Goal: Task Accomplishment & Management: Manage account settings

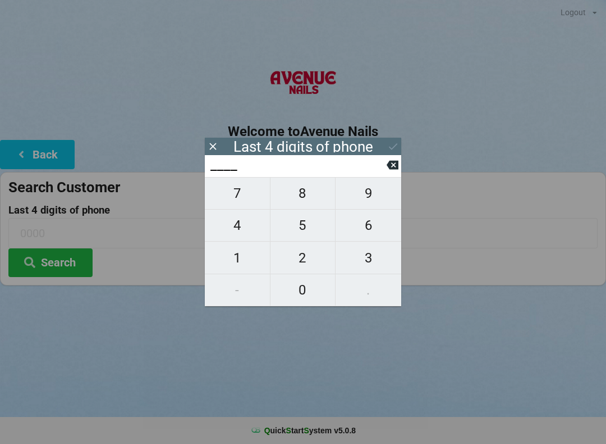
click at [244, 233] on span "4" at bounding box center [237, 225] width 65 height 24
type input "4___"
click at [305, 263] on span "2" at bounding box center [303, 258] width 65 height 24
type input "42__"
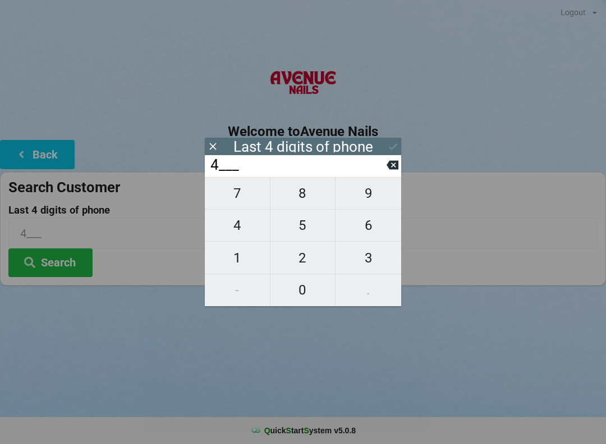
type input "42__"
click at [313, 234] on span "5" at bounding box center [303, 225] width 65 height 24
type input "425_"
click at [314, 233] on span "5" at bounding box center [303, 225] width 65 height 24
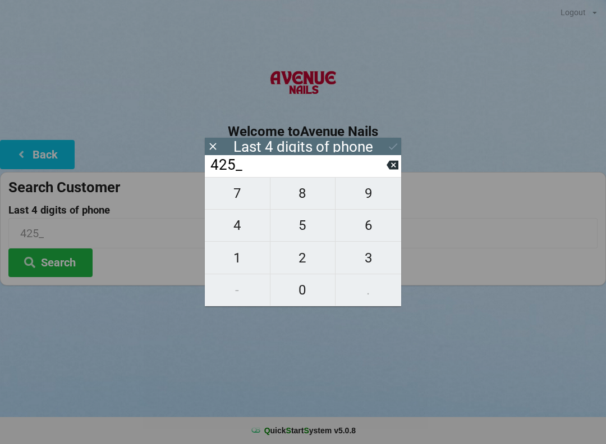
type input "4255"
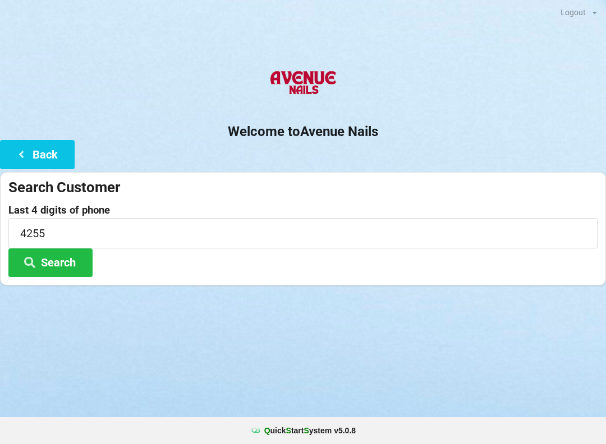
click at [469, 280] on div "Search Customer Last 4 digits of phone 4255 Search" at bounding box center [303, 228] width 606 height 113
click at [72, 259] on button "Search" at bounding box center [50, 262] width 84 height 29
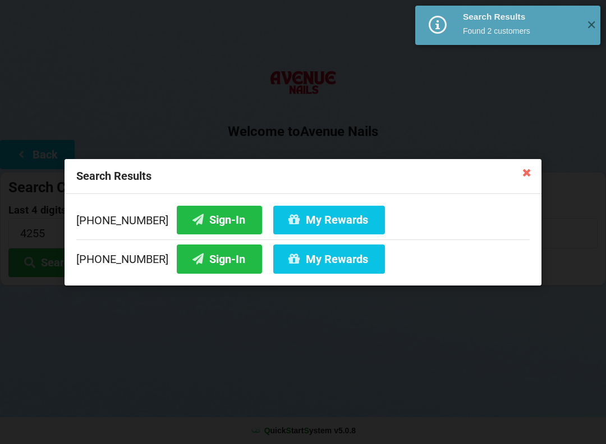
click at [206, 223] on button "Sign-In" at bounding box center [219, 219] width 85 height 29
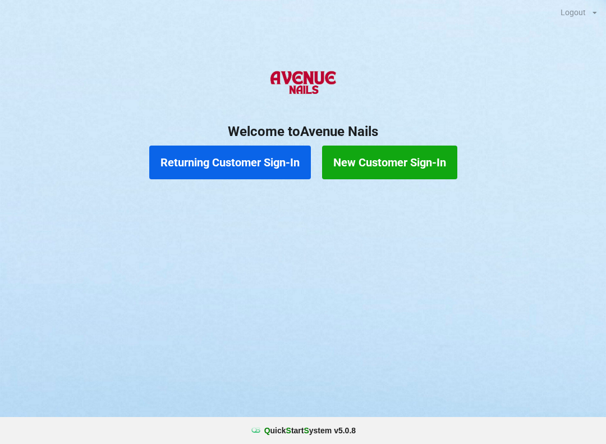
click at [235, 154] on button "Returning Customer Sign-In" at bounding box center [230, 162] width 162 height 34
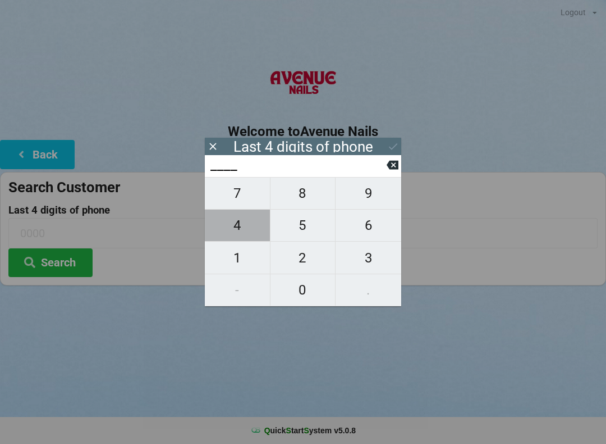
click at [235, 231] on span "4" at bounding box center [237, 225] width 65 height 24
type input "4___"
click at [396, 171] on icon at bounding box center [393, 165] width 12 height 12
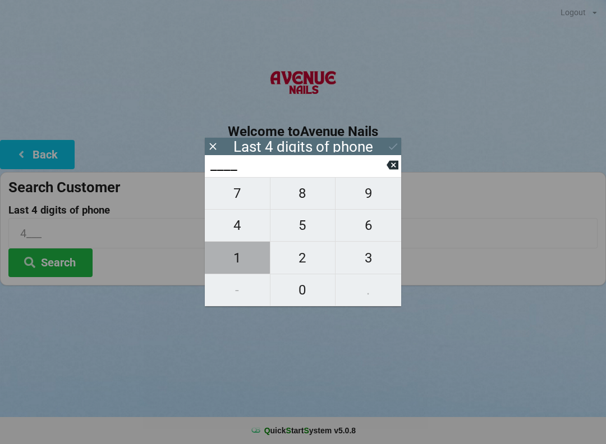
click at [230, 252] on span "1" at bounding box center [237, 258] width 65 height 24
type input "1___"
click at [372, 202] on span "9" at bounding box center [369, 193] width 66 height 24
type input "19__"
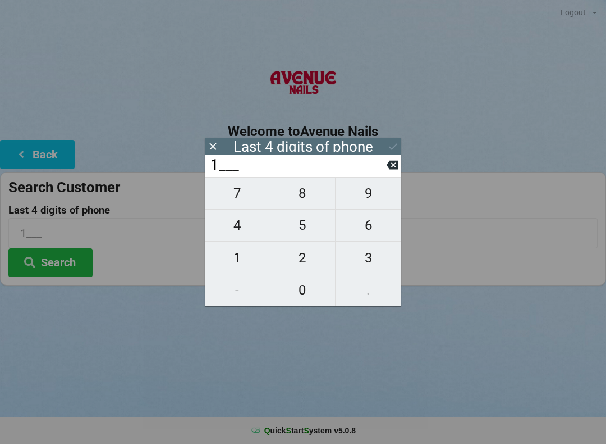
type input "19__"
click at [237, 199] on span "7" at bounding box center [237, 193] width 65 height 24
type input "197_"
click at [305, 289] on span "0" at bounding box center [303, 290] width 65 height 24
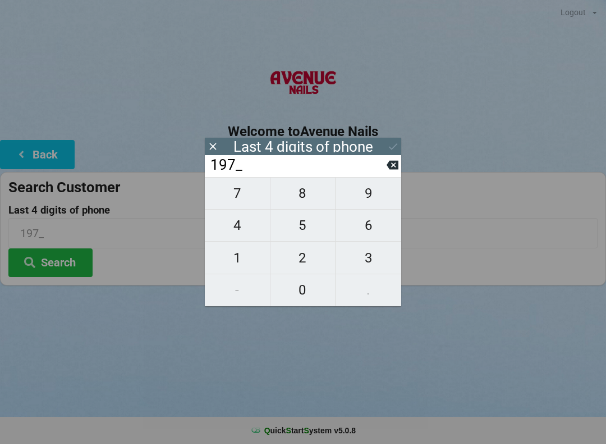
type input "1970"
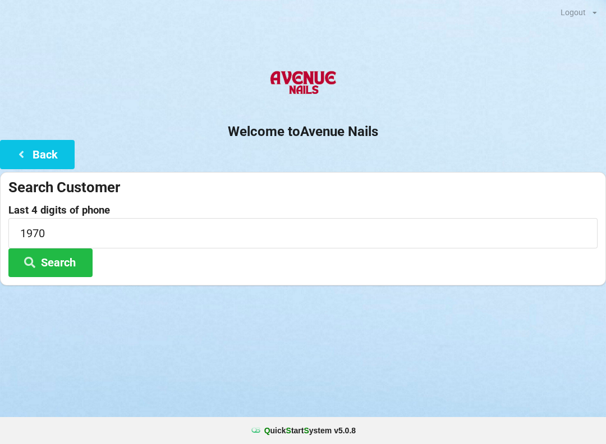
click at [65, 266] on button "Search" at bounding box center [50, 262] width 84 height 29
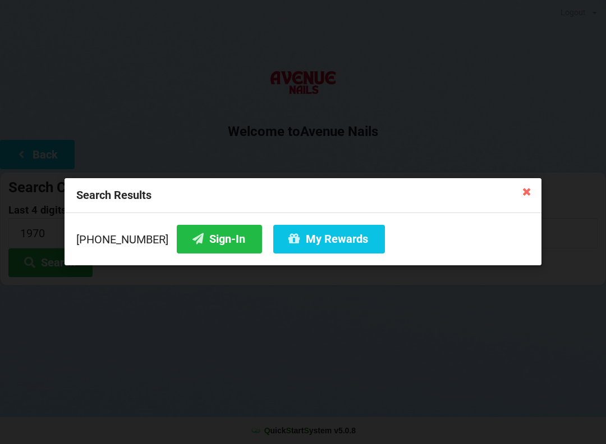
click at [192, 238] on button "Sign-In" at bounding box center [219, 239] width 85 height 29
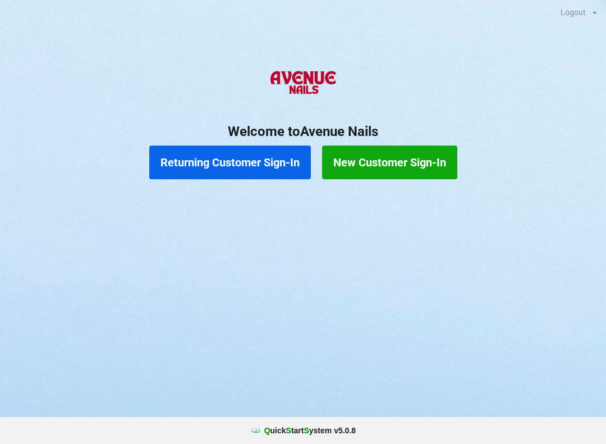
click at [214, 165] on button "Returning Customer Sign-In" at bounding box center [230, 162] width 162 height 34
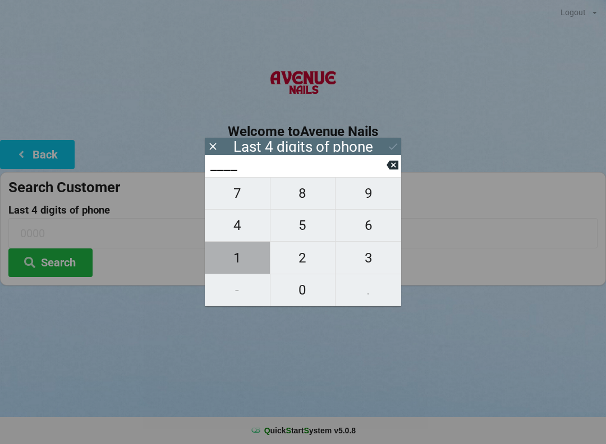
click at [232, 259] on span "1" at bounding box center [237, 258] width 65 height 24
type input "1___"
click at [373, 205] on span "9" at bounding box center [369, 193] width 66 height 24
type input "19__"
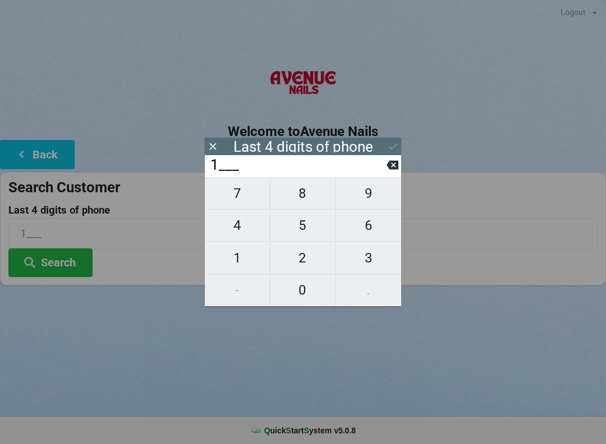
type input "19__"
click at [236, 204] on span "7" at bounding box center [237, 193] width 65 height 24
type input "197_"
click at [300, 295] on span "0" at bounding box center [303, 290] width 65 height 24
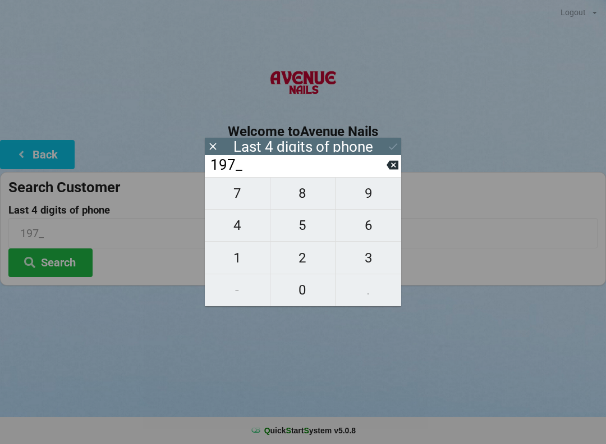
type input "1970"
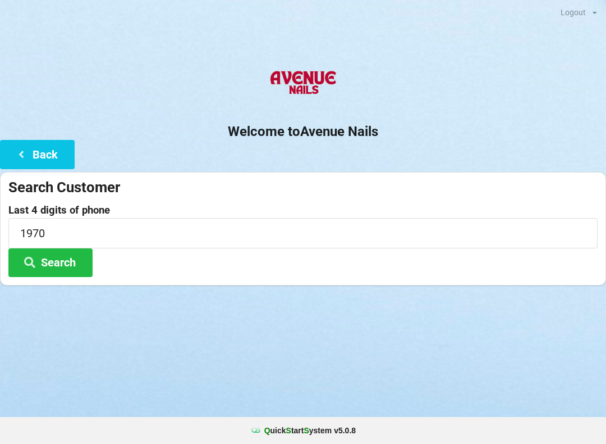
click at [57, 263] on button "Search" at bounding box center [50, 262] width 84 height 29
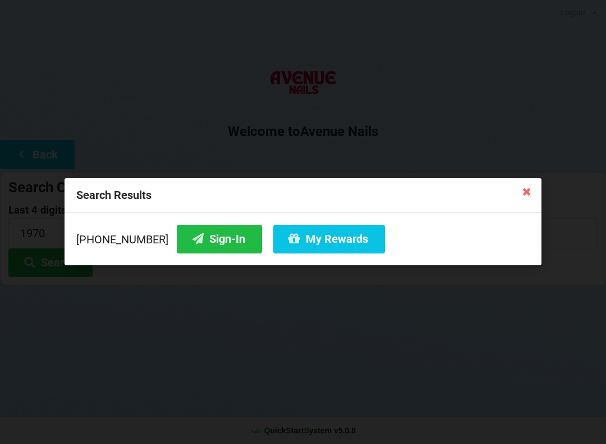
click at [200, 240] on button "Sign-In" at bounding box center [219, 239] width 85 height 29
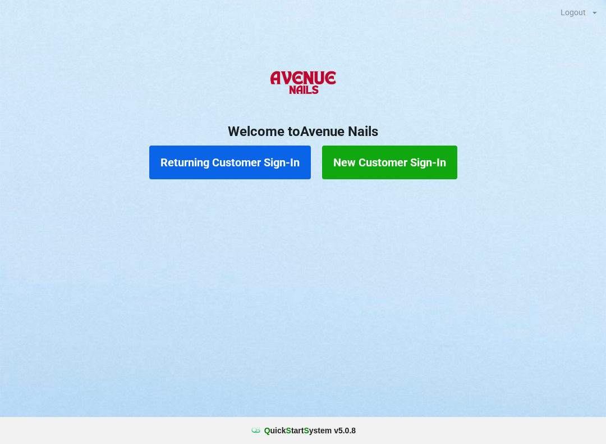
click at [207, 158] on button "Returning Customer Sign-In" at bounding box center [230, 162] width 162 height 34
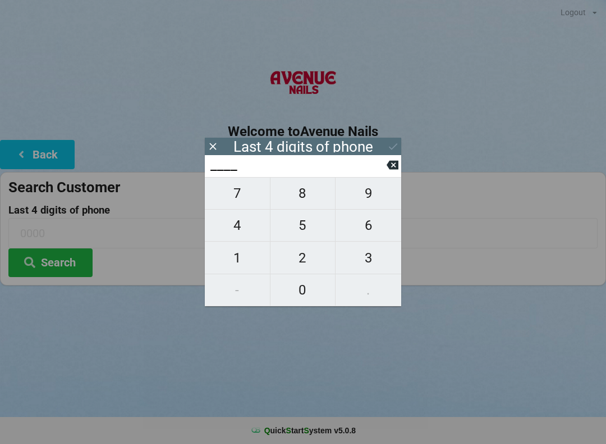
click at [236, 227] on span "4" at bounding box center [237, 225] width 65 height 24
type input "4___"
click at [298, 286] on span "0" at bounding box center [303, 290] width 65 height 24
type input "40__"
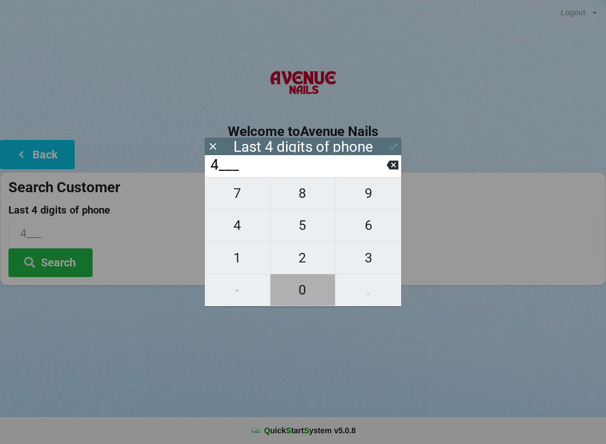
type input "40__"
click at [243, 193] on span "7" at bounding box center [237, 193] width 65 height 24
type input "407_"
click at [243, 230] on span "4" at bounding box center [237, 225] width 65 height 24
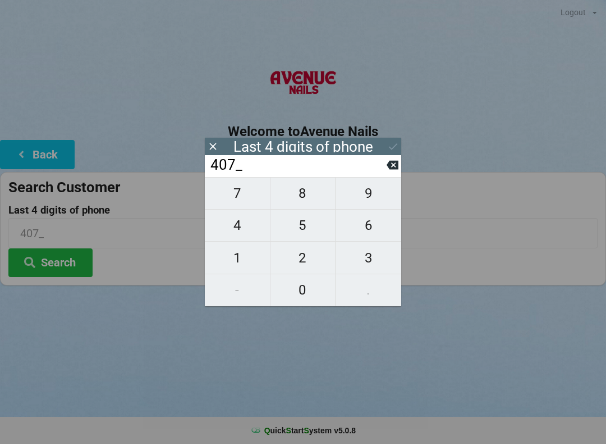
type input "4074"
click at [303, 291] on div "7 8 9 4 5 6 1 2 3 - 0 ." at bounding box center [303, 241] width 197 height 129
click at [396, 161] on button at bounding box center [393, 164] width 12 height 15
click at [396, 165] on icon at bounding box center [393, 165] width 12 height 9
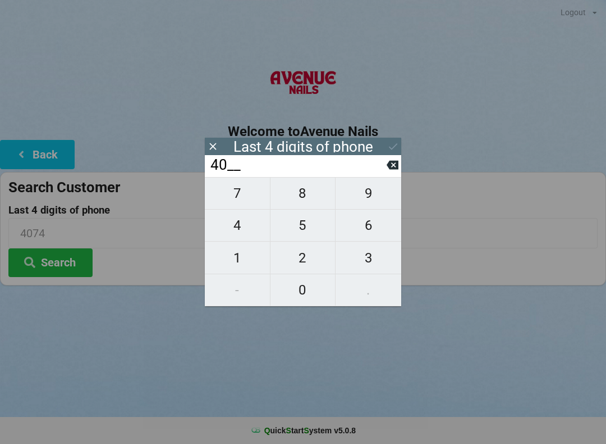
click at [398, 170] on icon at bounding box center [393, 165] width 12 height 9
click at [240, 231] on span "4" at bounding box center [237, 225] width 65 height 24
type input "4___"
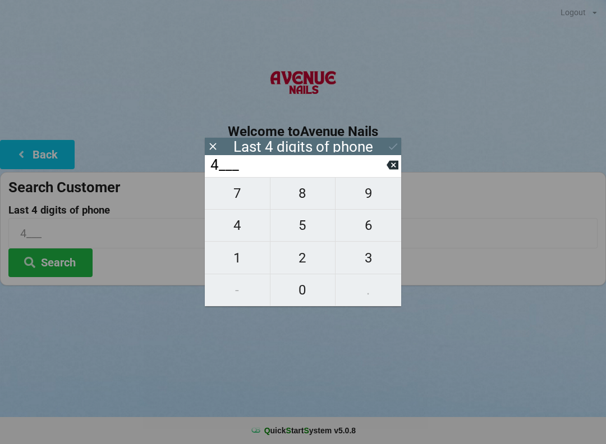
click at [302, 259] on span "2" at bounding box center [303, 258] width 65 height 24
type input "42__"
click at [235, 197] on span "7" at bounding box center [237, 193] width 65 height 24
type input "427_"
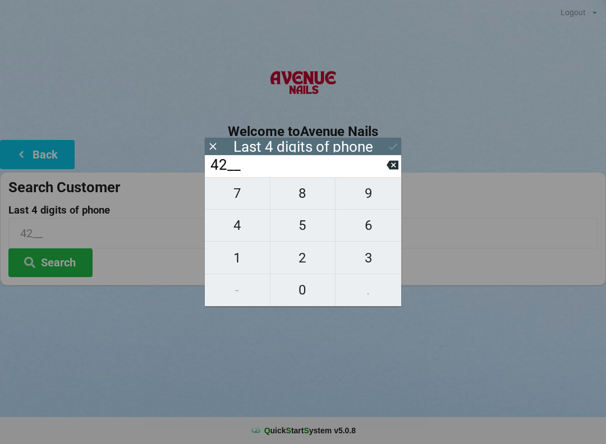
type input "427_"
click at [239, 231] on span "4" at bounding box center [237, 225] width 65 height 24
type input "4274"
click at [66, 259] on button "Search" at bounding box center [50, 262] width 84 height 29
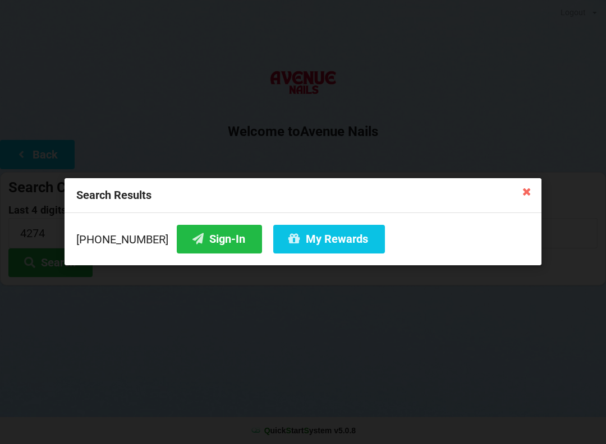
click at [203, 232] on button "Sign-In" at bounding box center [219, 239] width 85 height 29
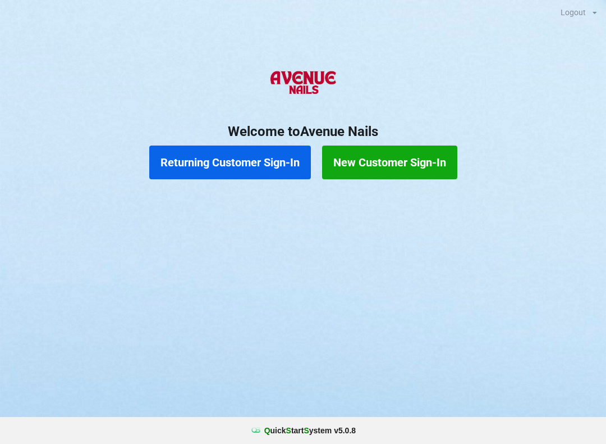
click at [448, 161] on button "New Customer Sign-In" at bounding box center [389, 162] width 135 height 34
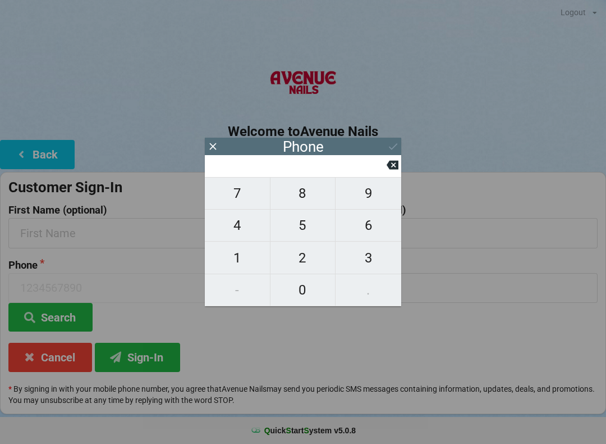
click at [213, 141] on icon at bounding box center [213, 146] width 12 height 12
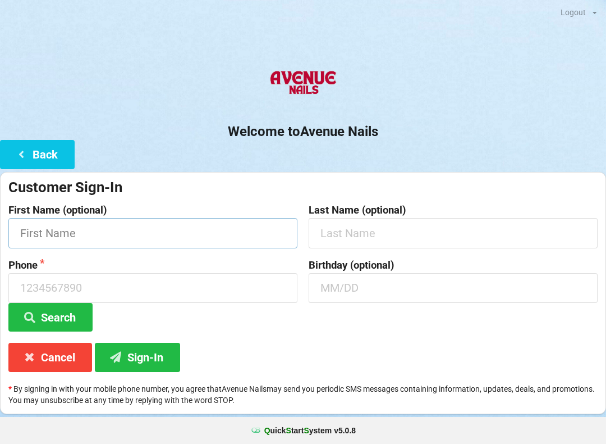
click at [181, 232] on input "text" at bounding box center [152, 233] width 289 height 30
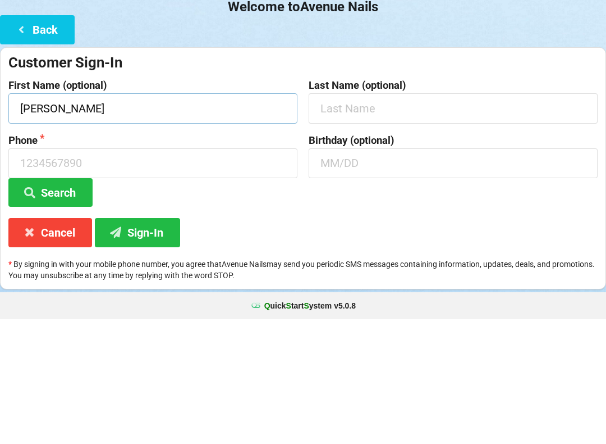
type input "[PERSON_NAME]"
click at [51, 303] on button "Search" at bounding box center [50, 317] width 84 height 29
click at [552, 259] on div "Birthday (optional)" at bounding box center [453, 295] width 300 height 72
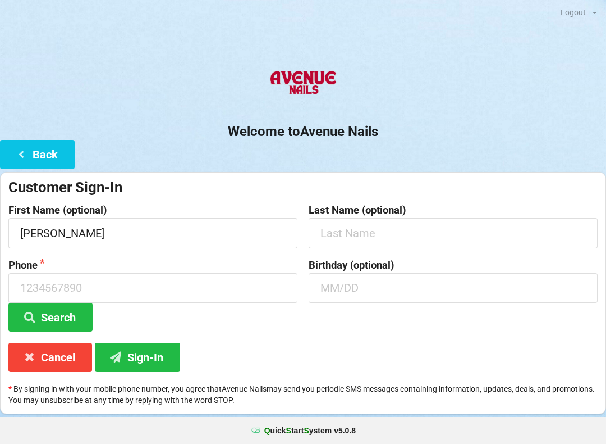
click at [163, 348] on button "Sign-In" at bounding box center [137, 357] width 85 height 29
click at [239, 299] on input at bounding box center [152, 288] width 289 height 30
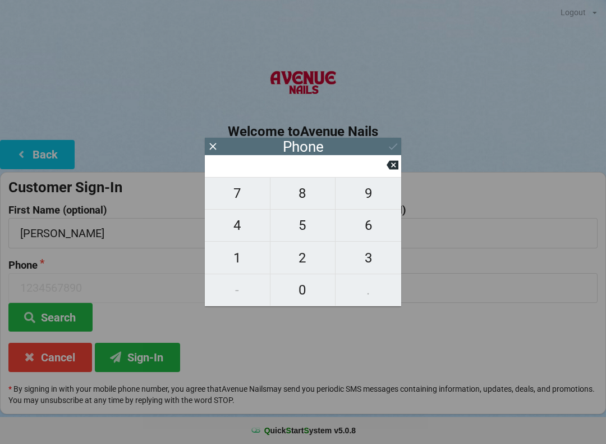
click at [367, 254] on span "3" at bounding box center [369, 258] width 66 height 24
type input "3"
click at [312, 257] on span "2" at bounding box center [303, 258] width 65 height 24
type input "32"
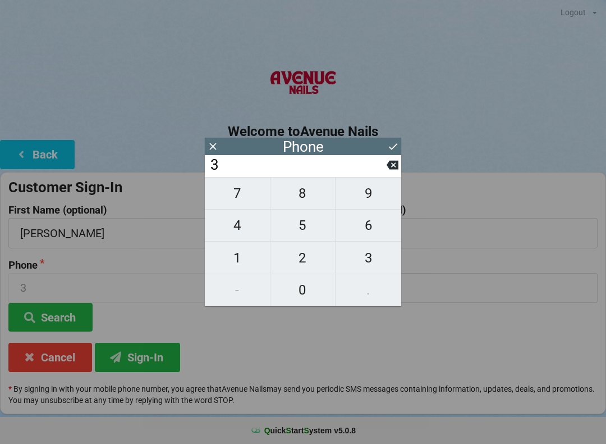
type input "32"
click at [251, 252] on span "1" at bounding box center [237, 258] width 65 height 24
type input "321"
click at [317, 232] on span "5" at bounding box center [303, 225] width 65 height 24
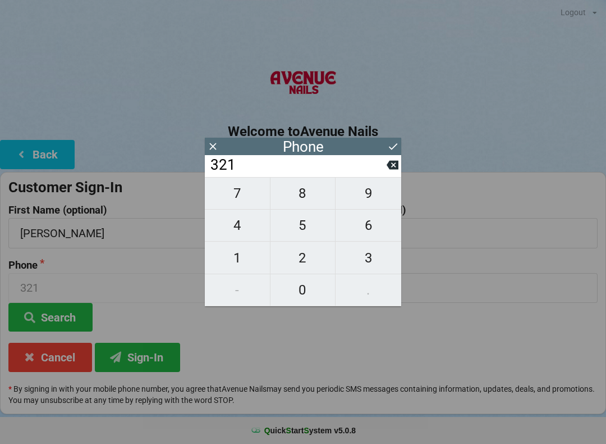
type input "3215"
click at [322, 231] on span "5" at bounding box center [303, 225] width 65 height 24
type input "32155"
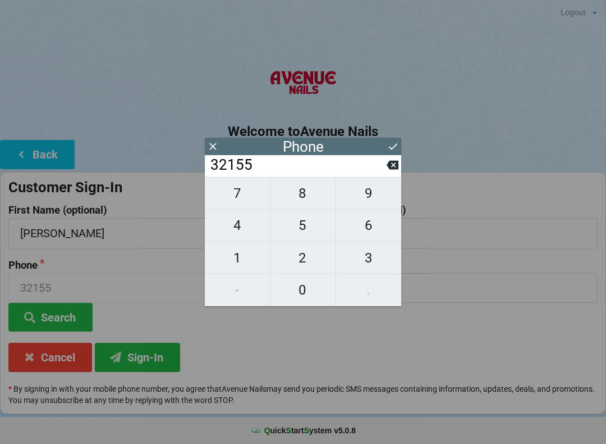
click at [317, 199] on span "8" at bounding box center [303, 193] width 65 height 24
type input "321558"
click at [260, 230] on span "4" at bounding box center [237, 225] width 65 height 24
type input "3215584"
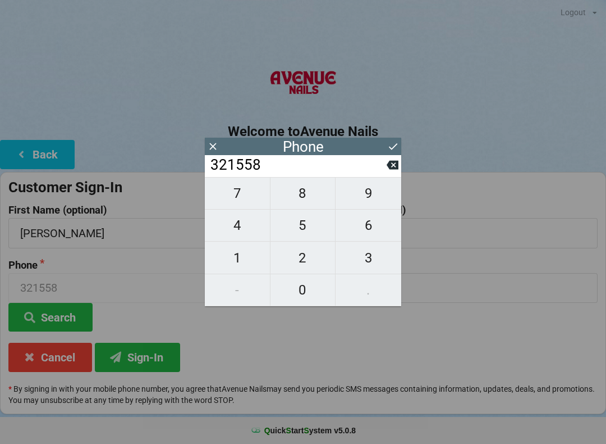
type input "3215584"
click at [305, 234] on span "5" at bounding box center [303, 225] width 65 height 24
type input "32155845"
click at [258, 194] on span "7" at bounding box center [237, 193] width 65 height 24
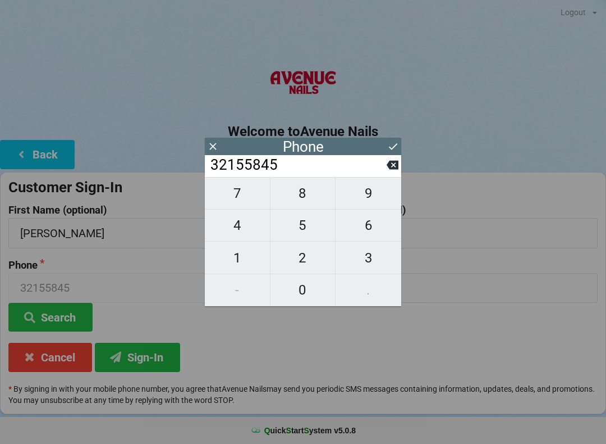
type input "321558457"
click at [312, 232] on span "5" at bounding box center [303, 225] width 65 height 24
type input "3215584575"
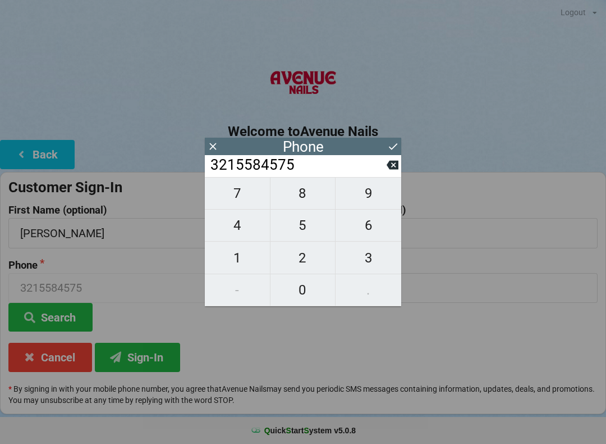
click at [394, 143] on icon at bounding box center [393, 146] width 12 height 12
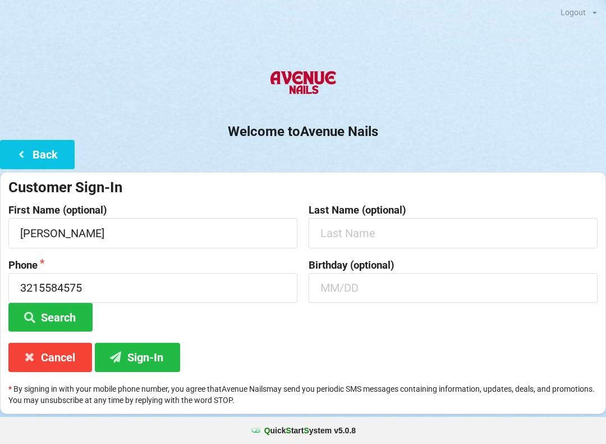
click at [150, 351] on button "Sign-In" at bounding box center [137, 357] width 85 height 29
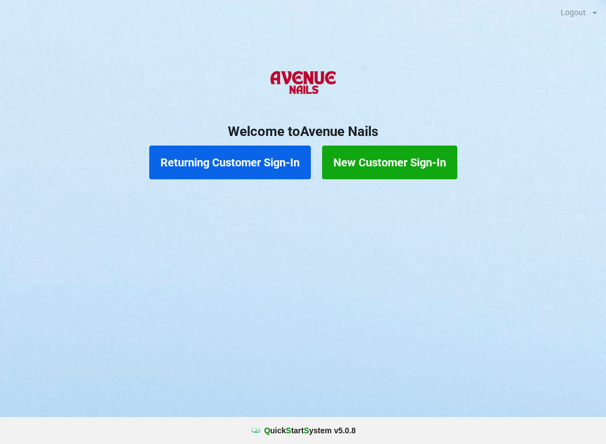
click at [254, 157] on button "Returning Customer Sign-In" at bounding box center [230, 162] width 162 height 34
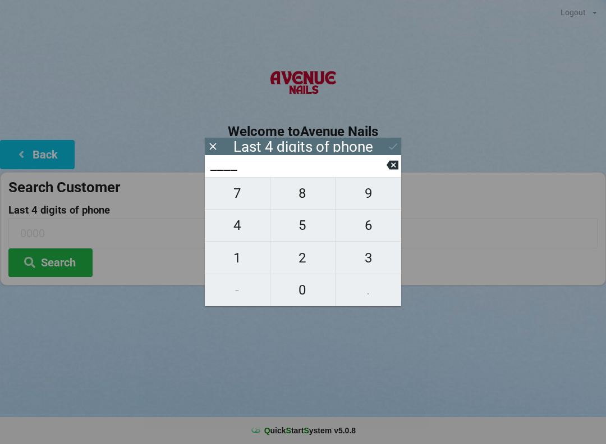
click at [253, 222] on span "4" at bounding box center [237, 225] width 65 height 24
type input "4___"
click at [246, 227] on span "4" at bounding box center [237, 225] width 65 height 24
type input "44__"
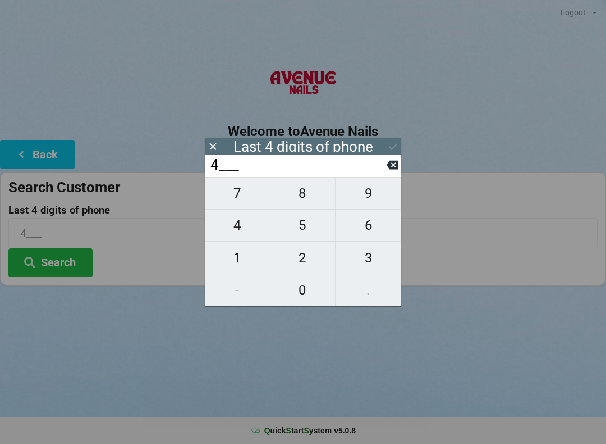
type input "44__"
click at [367, 258] on span "3" at bounding box center [369, 258] width 66 height 24
type input "443_"
click at [368, 228] on span "6" at bounding box center [369, 225] width 66 height 24
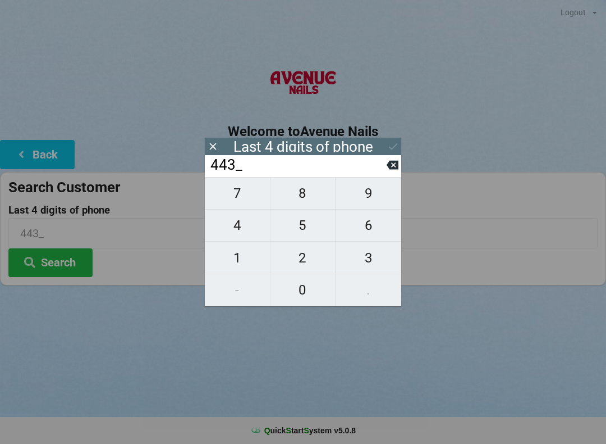
type input "4436"
click at [387, 141] on icon at bounding box center [393, 146] width 12 height 12
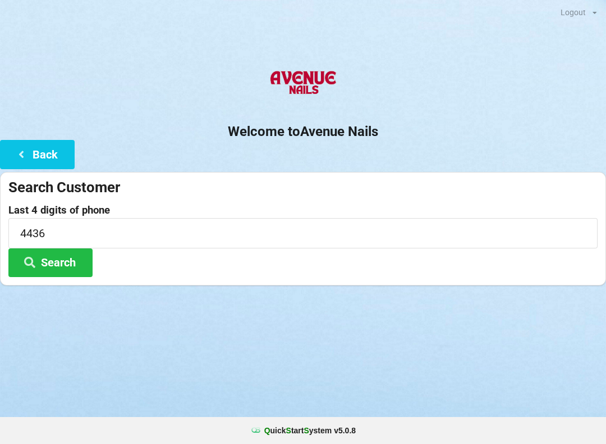
click at [61, 261] on button "Search" at bounding box center [50, 262] width 84 height 29
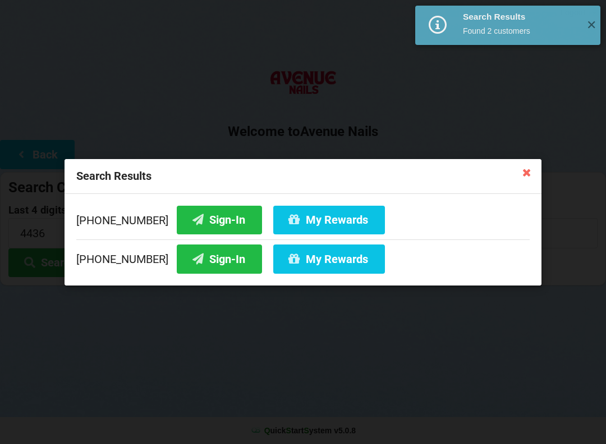
click at [209, 220] on button "Sign-In" at bounding box center [219, 219] width 85 height 29
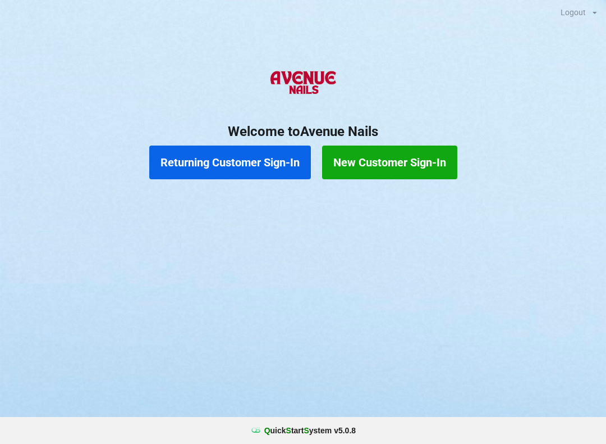
click at [267, 159] on button "Returning Customer Sign-In" at bounding box center [230, 162] width 162 height 34
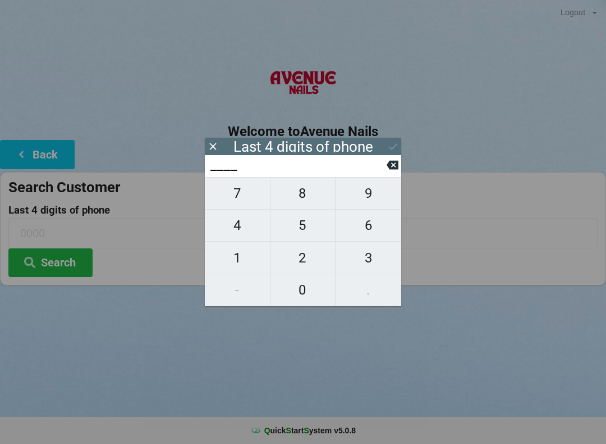
click at [240, 190] on span "7" at bounding box center [237, 193] width 65 height 24
type input "7___"
click at [238, 189] on span "7" at bounding box center [237, 193] width 65 height 24
type input "77__"
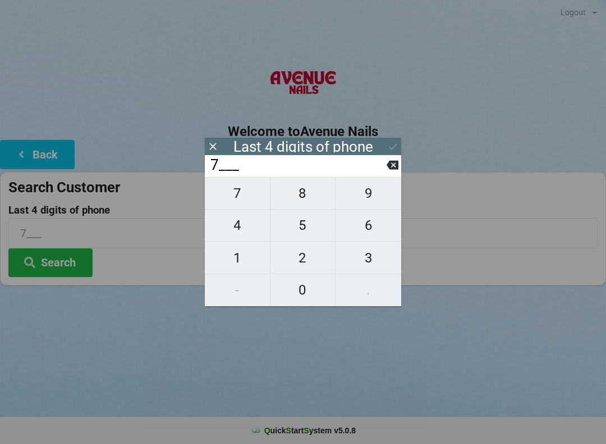
type input "77__"
click at [299, 264] on span "2" at bounding box center [303, 258] width 65 height 24
type input "772_"
click at [366, 225] on span "6" at bounding box center [369, 225] width 66 height 24
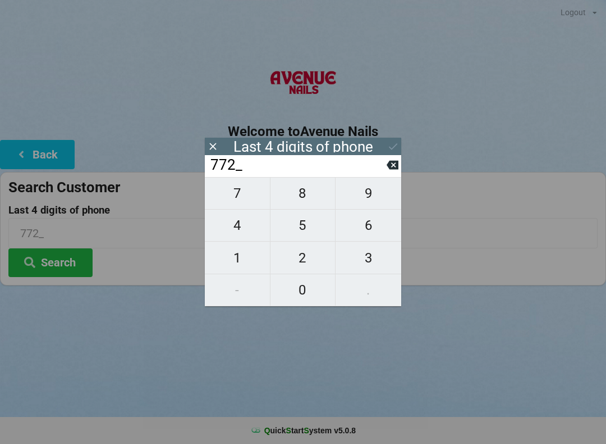
type input "7726"
click at [391, 164] on icon at bounding box center [393, 165] width 12 height 12
click at [394, 162] on icon at bounding box center [393, 165] width 12 height 12
click at [396, 165] on icon at bounding box center [393, 165] width 12 height 9
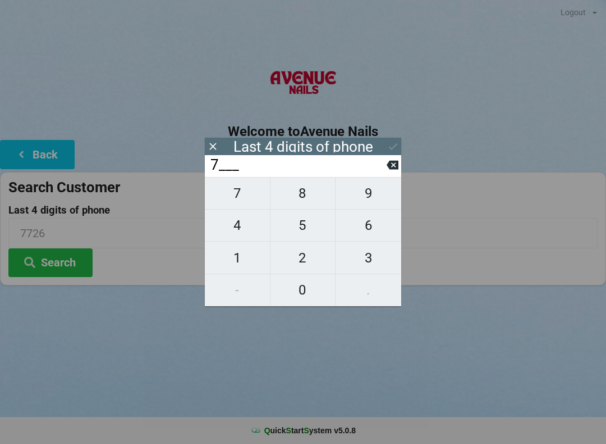
click at [395, 168] on icon at bounding box center [393, 165] width 12 height 9
click at [309, 259] on span "2" at bounding box center [303, 258] width 65 height 24
type input "2___"
click at [239, 262] on span "1" at bounding box center [237, 258] width 65 height 24
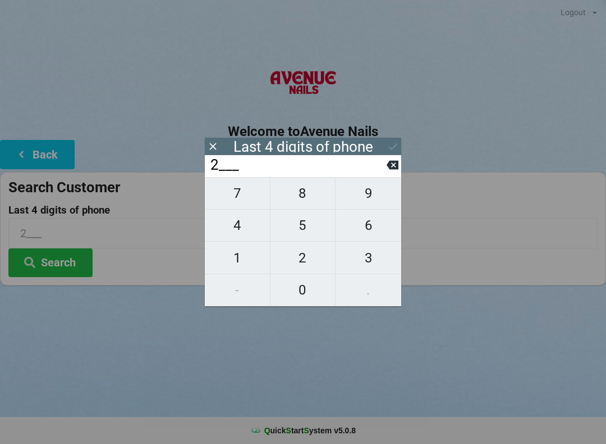
type input "21__"
click at [240, 227] on span "4" at bounding box center [237, 225] width 65 height 24
type input "214_"
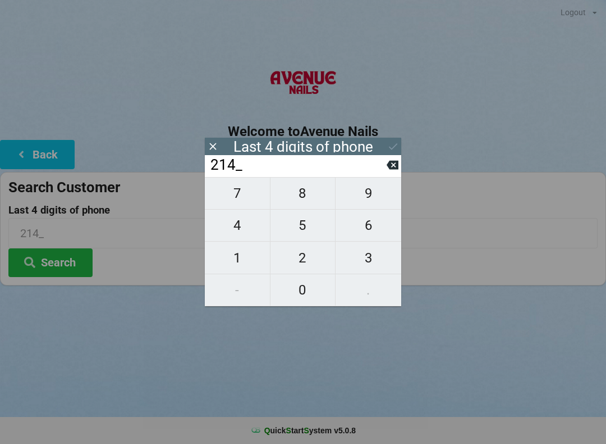
click at [354, 230] on span "6" at bounding box center [369, 225] width 66 height 24
type input "2146"
click at [393, 167] on icon at bounding box center [393, 165] width 12 height 9
click at [367, 195] on span "9" at bounding box center [369, 193] width 66 height 24
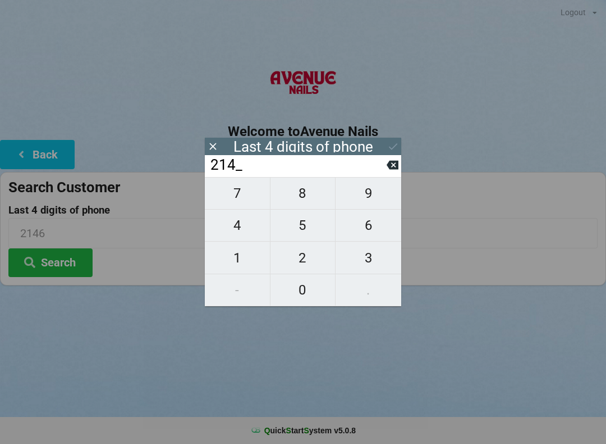
type input "2149"
click at [389, 169] on icon at bounding box center [393, 165] width 12 height 9
click at [366, 254] on span "3" at bounding box center [369, 258] width 66 height 24
type input "2143"
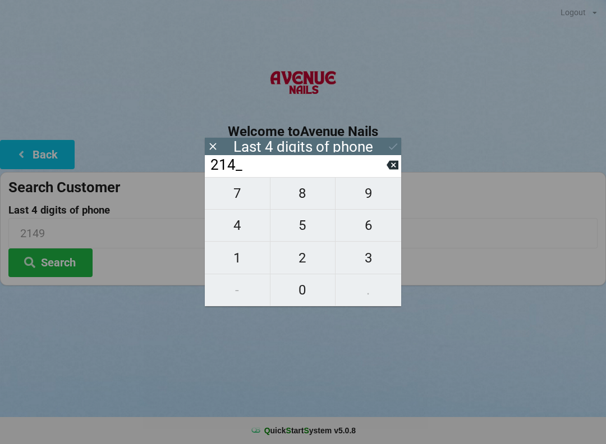
type input "2143"
click at [390, 146] on icon at bounding box center [393, 146] width 12 height 12
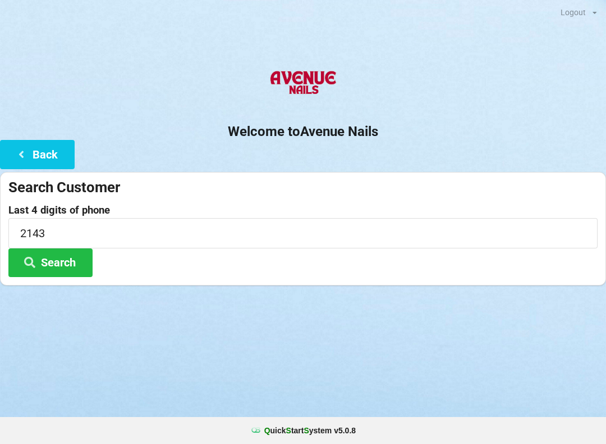
click at [67, 266] on button "Search" at bounding box center [50, 262] width 84 height 29
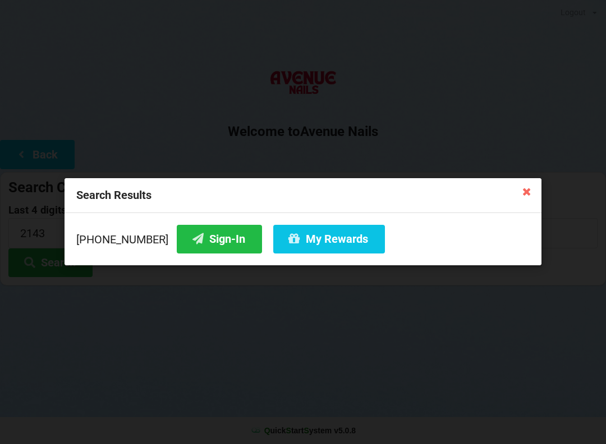
click at [221, 240] on button "Sign-In" at bounding box center [219, 239] width 85 height 29
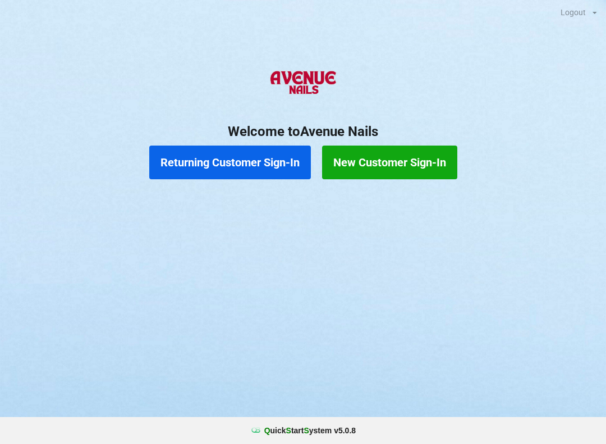
click at [234, 155] on button "Returning Customer Sign-In" at bounding box center [230, 162] width 162 height 34
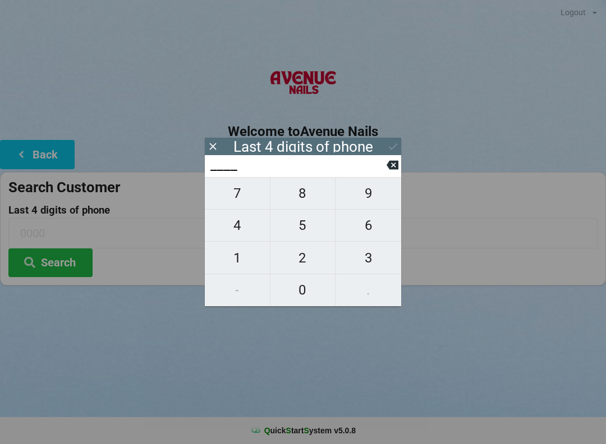
click at [234, 195] on span "7" at bounding box center [237, 193] width 65 height 24
type input "7___"
click at [305, 196] on span "8" at bounding box center [303, 193] width 65 height 24
type input "78__"
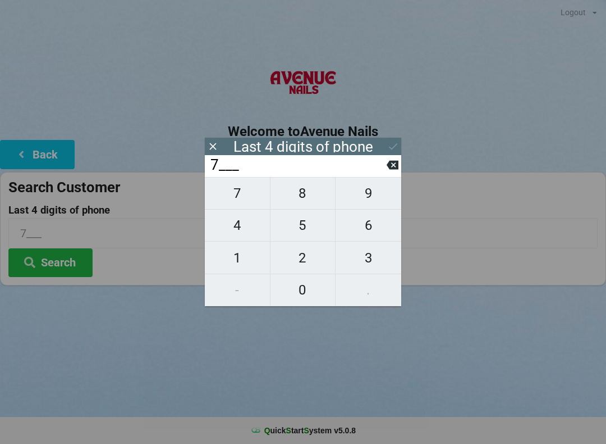
type input "78__"
click at [239, 193] on span "7" at bounding box center [237, 193] width 65 height 24
type input "787_"
click at [298, 196] on span "8" at bounding box center [303, 193] width 65 height 24
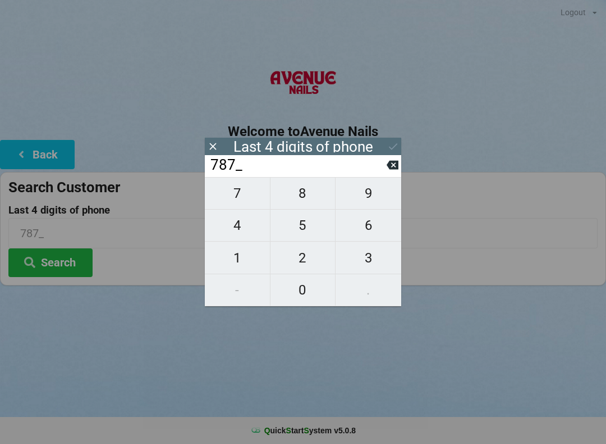
type input "7878"
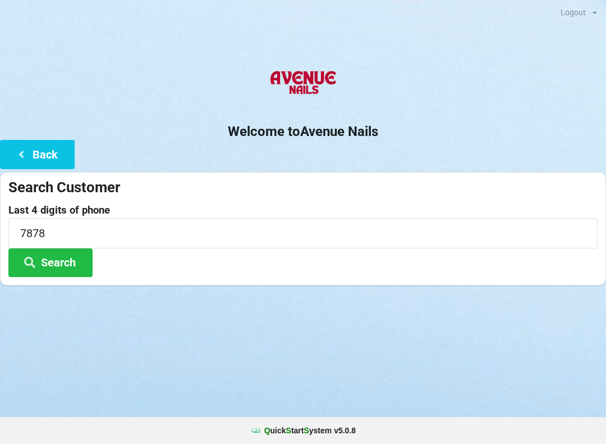
click at [394, 135] on h2 "Welcome to [GEOGRAPHIC_DATA]" at bounding box center [303, 131] width 606 height 17
click at [71, 259] on button "Search" at bounding box center [50, 262] width 84 height 29
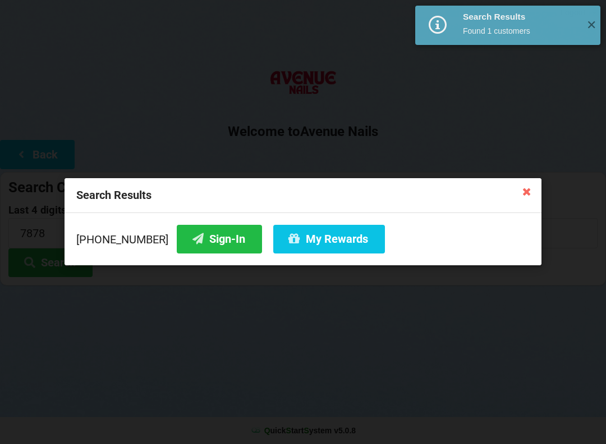
click at [212, 232] on button "Sign-In" at bounding box center [219, 239] width 85 height 29
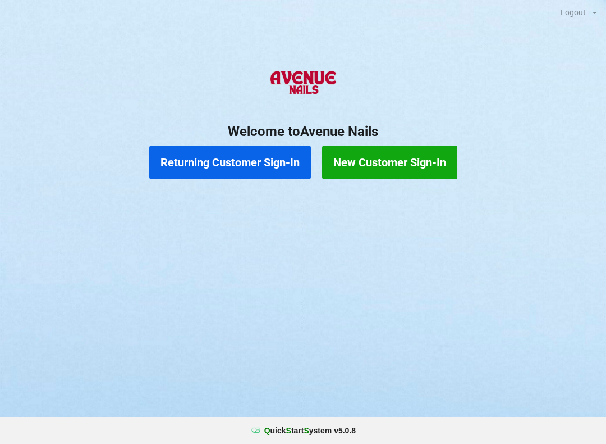
click at [252, 169] on button "Returning Customer Sign-In" at bounding box center [230, 162] width 162 height 34
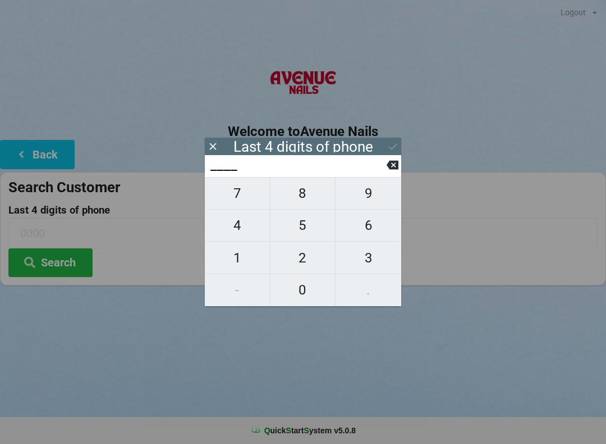
click at [311, 258] on span "2" at bounding box center [303, 258] width 65 height 24
type input "2___"
click at [372, 257] on span "3" at bounding box center [369, 258] width 66 height 24
type input "23__"
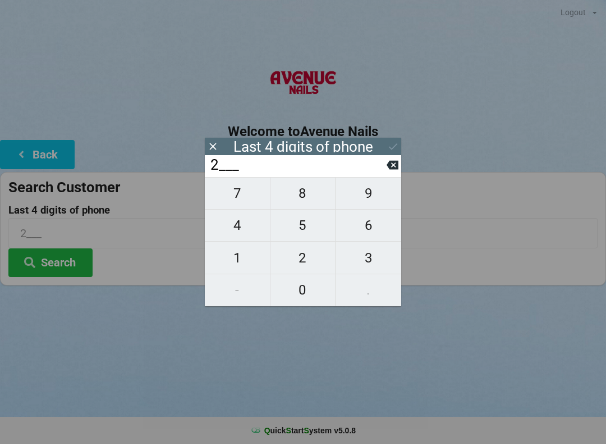
type input "23__"
click at [244, 261] on span "1" at bounding box center [237, 258] width 65 height 24
type input "231_"
click at [368, 262] on span "3" at bounding box center [369, 258] width 66 height 24
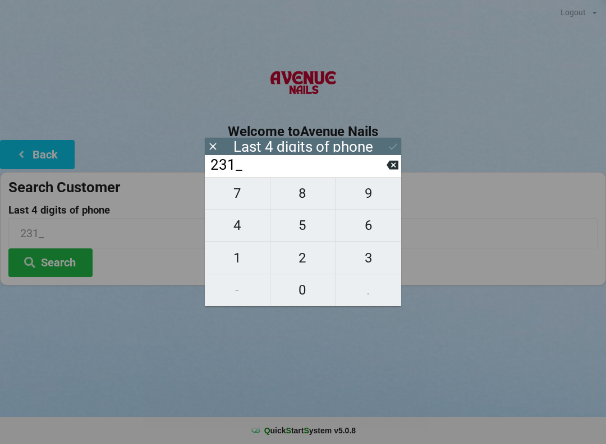
type input "2313"
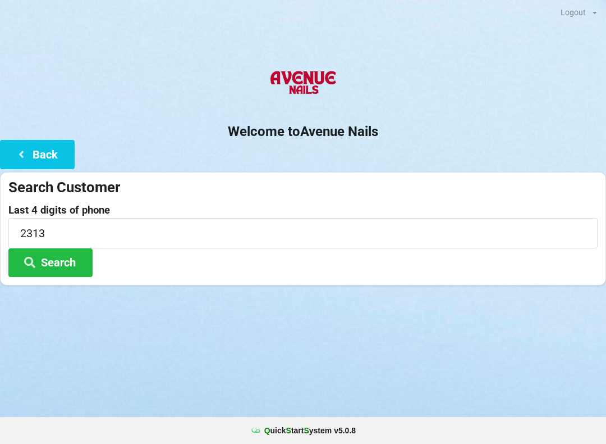
click at [66, 251] on button "Search" at bounding box center [50, 262] width 84 height 29
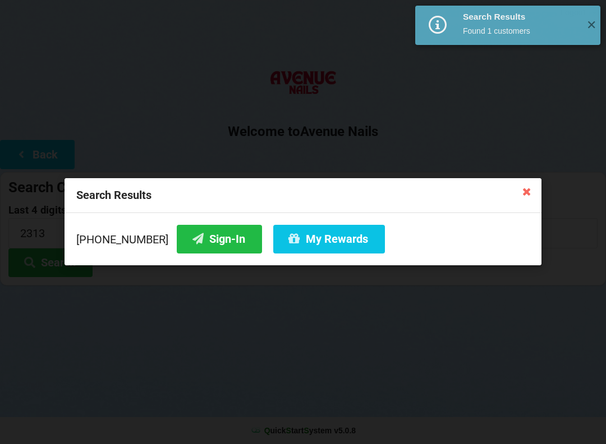
click at [198, 239] on button "Sign-In" at bounding box center [219, 239] width 85 height 29
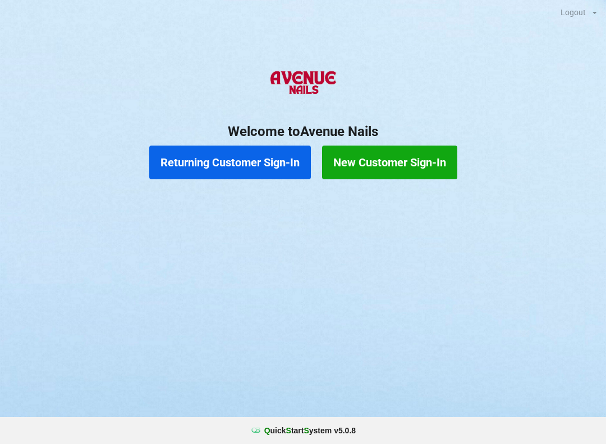
click at [206, 157] on button "Returning Customer Sign-In" at bounding box center [230, 162] width 162 height 34
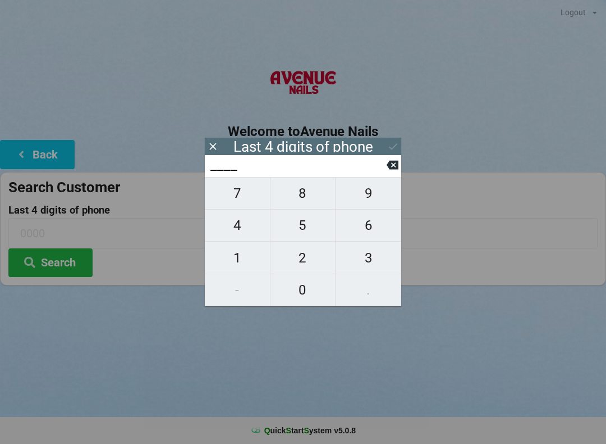
click at [232, 261] on span "1" at bounding box center [237, 258] width 65 height 24
type input "1___"
click at [367, 202] on span "9" at bounding box center [369, 193] width 66 height 24
type input "19__"
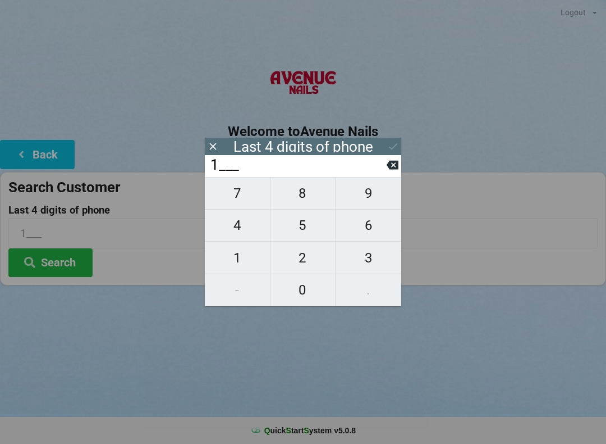
type input "19__"
click at [235, 204] on span "7" at bounding box center [237, 193] width 65 height 24
type input "197_"
click at [300, 293] on span "0" at bounding box center [303, 290] width 65 height 24
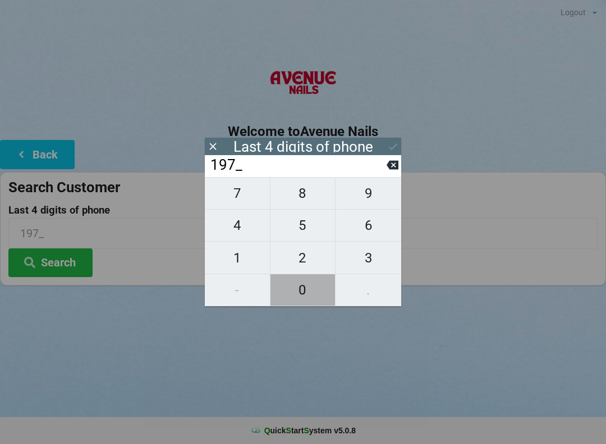
type input "1970"
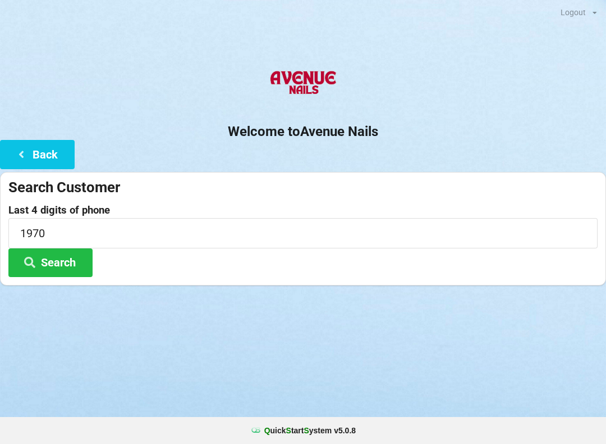
click at [59, 263] on button "Search" at bounding box center [50, 262] width 84 height 29
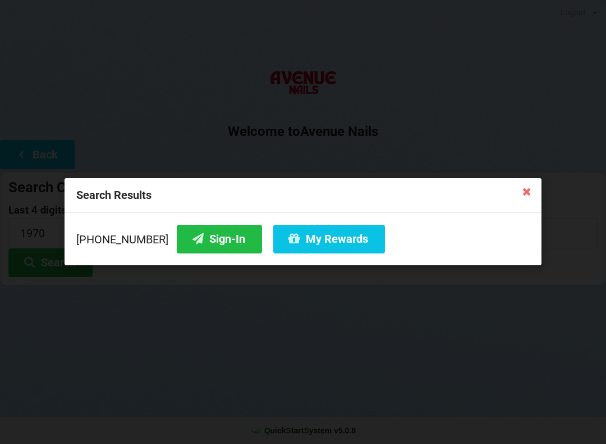
click at [194, 238] on button "Sign-In" at bounding box center [219, 239] width 85 height 29
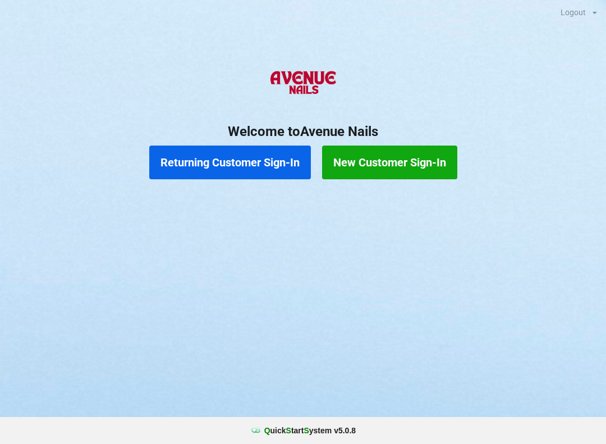
click at [227, 160] on button "Returning Customer Sign-In" at bounding box center [230, 162] width 162 height 34
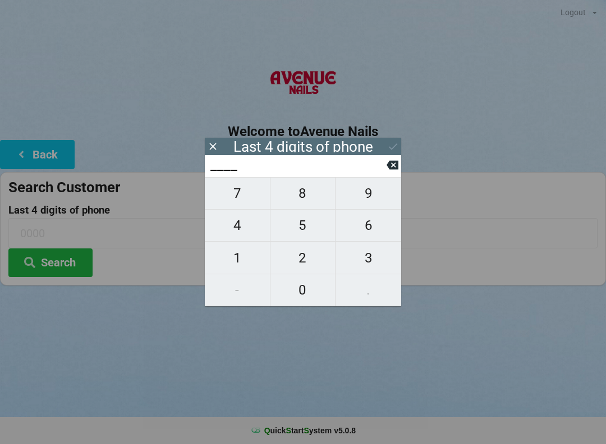
click at [234, 221] on span "4" at bounding box center [237, 225] width 65 height 24
type input "4___"
click at [395, 161] on button at bounding box center [393, 164] width 12 height 15
click at [304, 255] on span "2" at bounding box center [303, 258] width 65 height 24
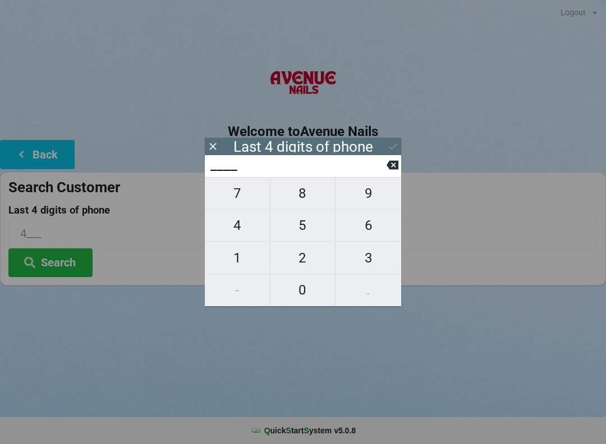
type input "2___"
click at [367, 223] on span "6" at bounding box center [369, 225] width 66 height 24
type input "26__"
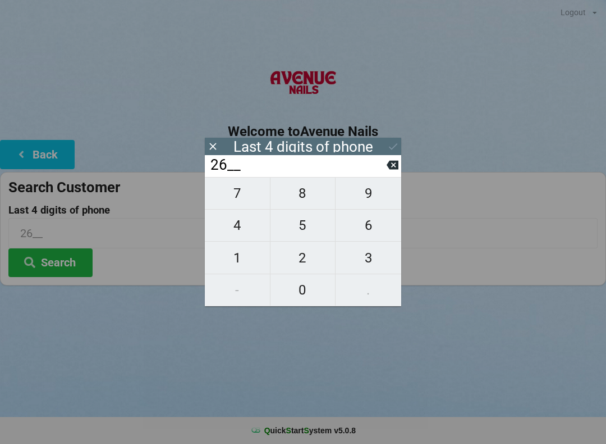
click at [369, 259] on span "3" at bounding box center [369, 258] width 66 height 24
type input "263_"
click at [240, 260] on span "1" at bounding box center [237, 258] width 65 height 24
type input "2631"
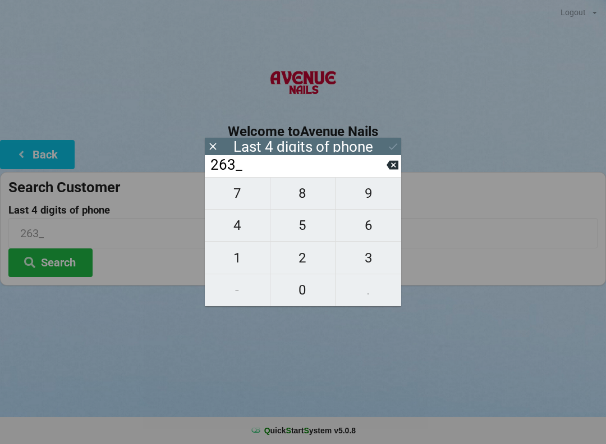
type input "2631"
click at [281, 171] on input "2631" at bounding box center [297, 165] width 177 height 18
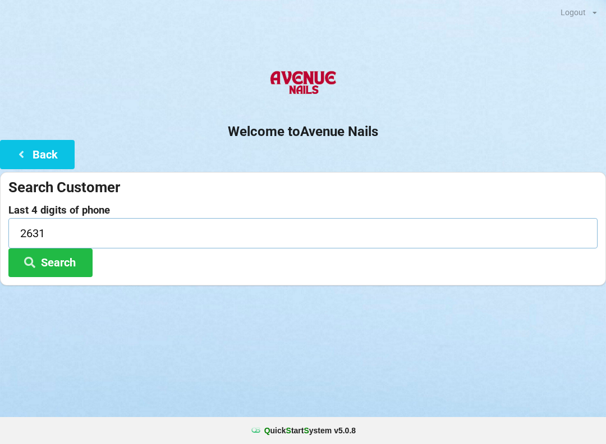
click at [53, 245] on input "2631" at bounding box center [303, 233] width 590 height 30
click at [212, 136] on h2 "Welcome to [GEOGRAPHIC_DATA]" at bounding box center [303, 131] width 606 height 17
click at [56, 267] on button "Search" at bounding box center [50, 262] width 84 height 29
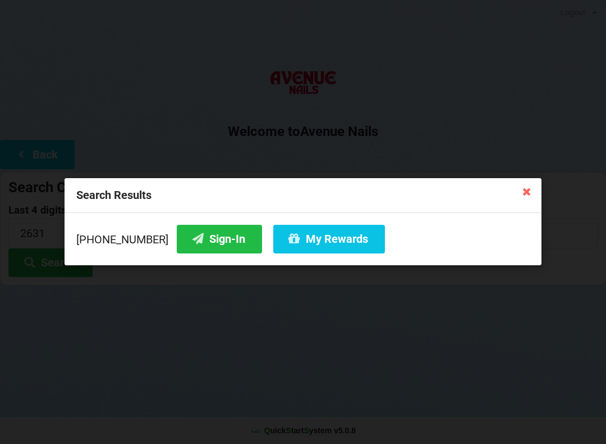
click at [328, 243] on button "My Rewards" at bounding box center [329, 239] width 112 height 29
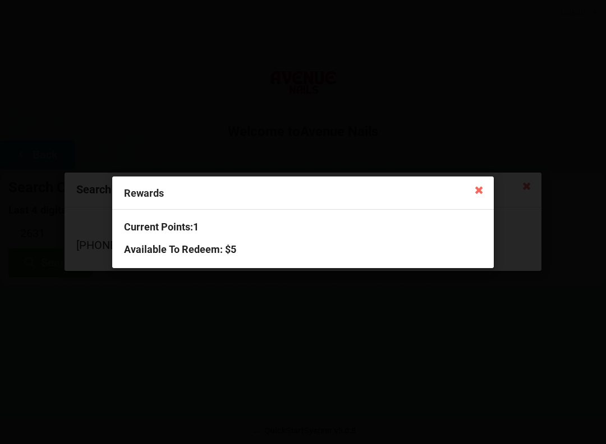
click at [471, 181] on icon at bounding box center [480, 189] width 18 height 18
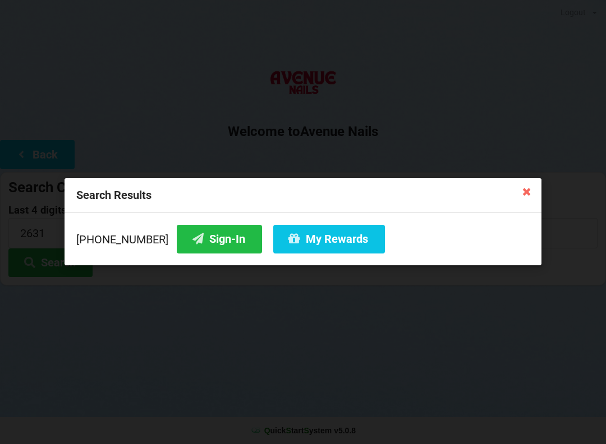
click at [329, 237] on button "My Rewards" at bounding box center [329, 239] width 112 height 29
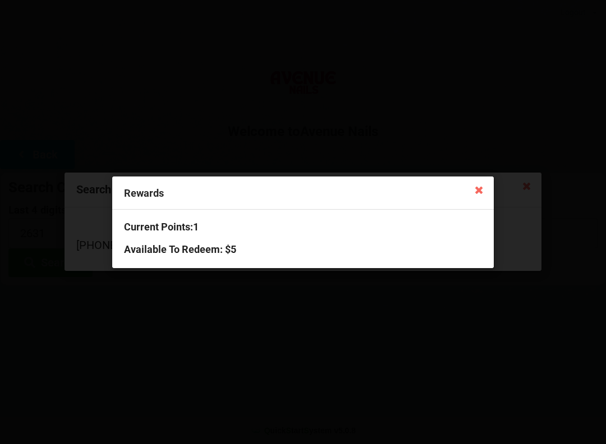
click at [477, 188] on icon at bounding box center [480, 189] width 18 height 18
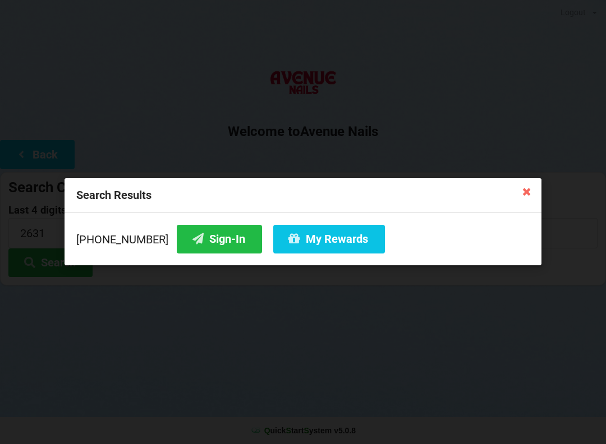
click at [523, 188] on icon at bounding box center [527, 191] width 18 height 18
